Goal: Check status

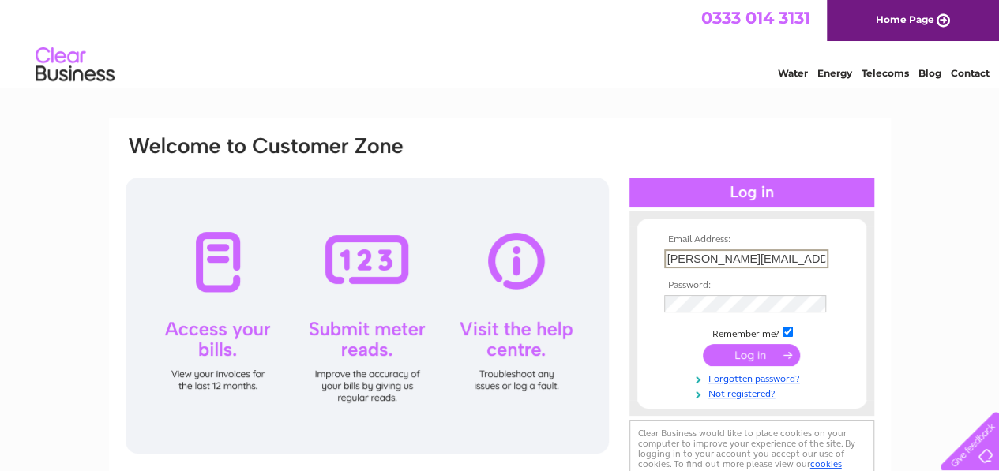
click at [805, 260] on input "anne.walker21@yahoo.com" at bounding box center [746, 258] width 164 height 19
type input "a.walker796@yahoo.co.uk"
click at [753, 350] on input "submit" at bounding box center [751, 354] width 97 height 22
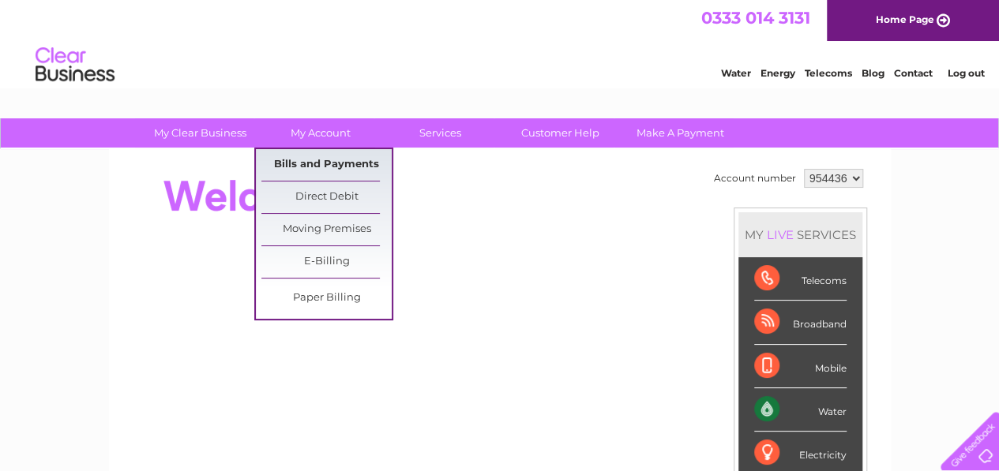
click at [324, 168] on link "Bills and Payments" at bounding box center [326, 165] width 130 height 32
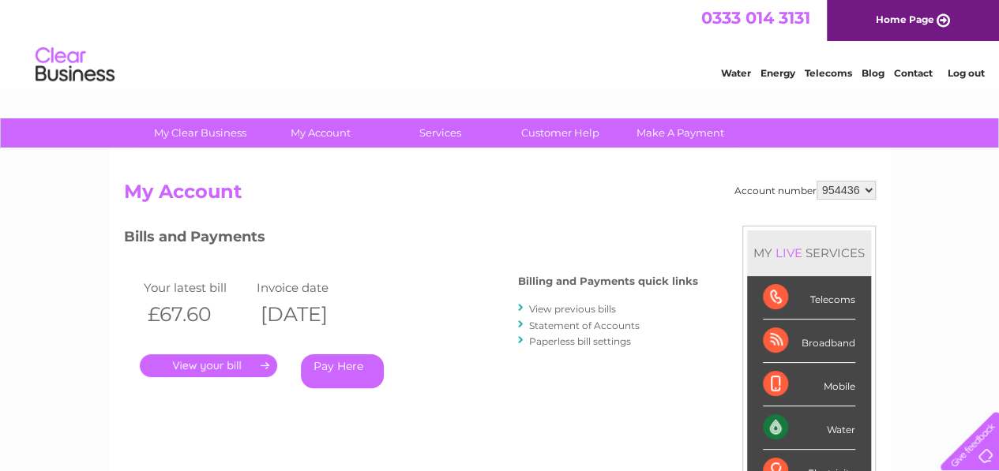
click at [252, 363] on link "." at bounding box center [208, 365] width 137 height 23
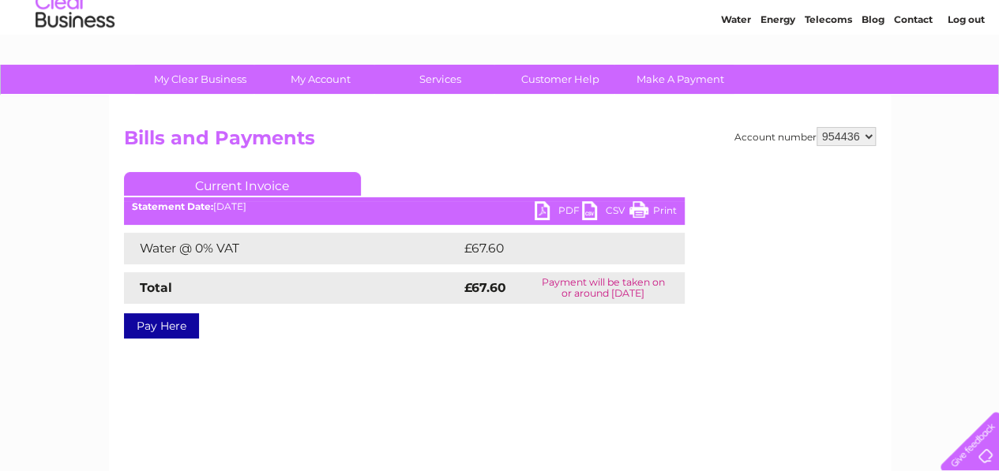
scroll to position [79, 0]
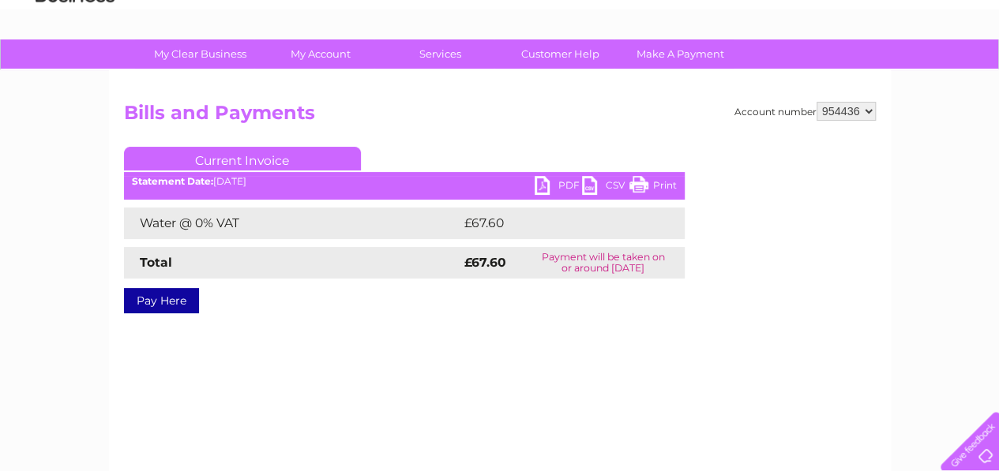
click at [554, 185] on link "PDF" at bounding box center [557, 187] width 47 height 23
